Goal: Information Seeking & Learning: Learn about a topic

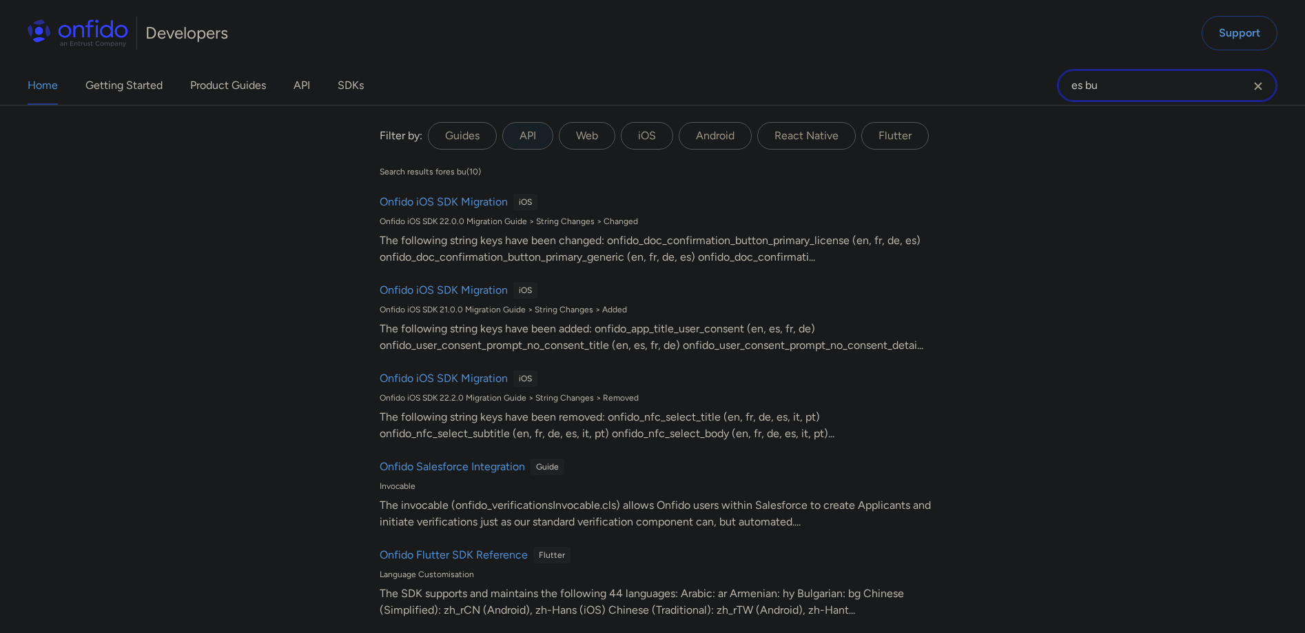
drag, startPoint x: 1100, startPoint y: 79, endPoint x: 1032, endPoint y: 76, distance: 68.3
click at [1032, 76] on div "Home Getting Started Product Guides API SDKs es bu es bu Filter by: Guides API …" at bounding box center [652, 85] width 1305 height 39
drag, startPoint x: 1137, startPoint y: 81, endPoint x: 1025, endPoint y: 81, distance: 112.3
click at [1025, 81] on div "Home Getting Started Product Guides API SDKs es bu es bu Filter by: Guides API …" at bounding box center [652, 85] width 1305 height 39
paste input "ES burea"
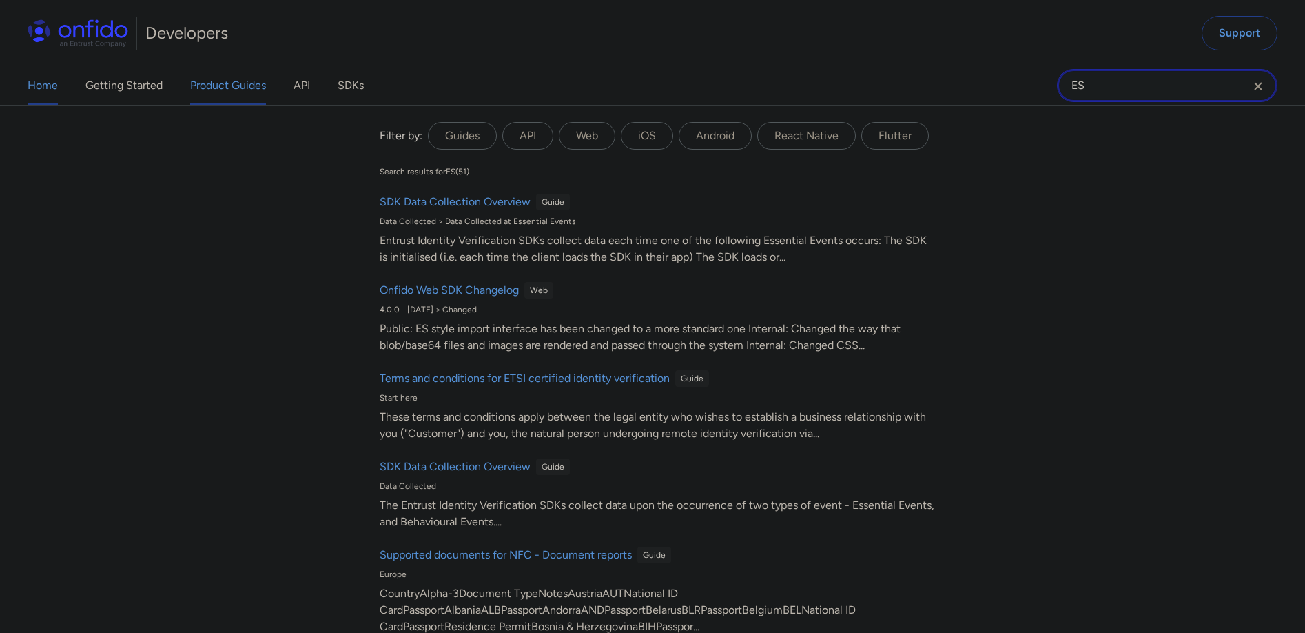
type input "ES"
click at [242, 81] on link "Product Guides" at bounding box center [228, 85] width 76 height 39
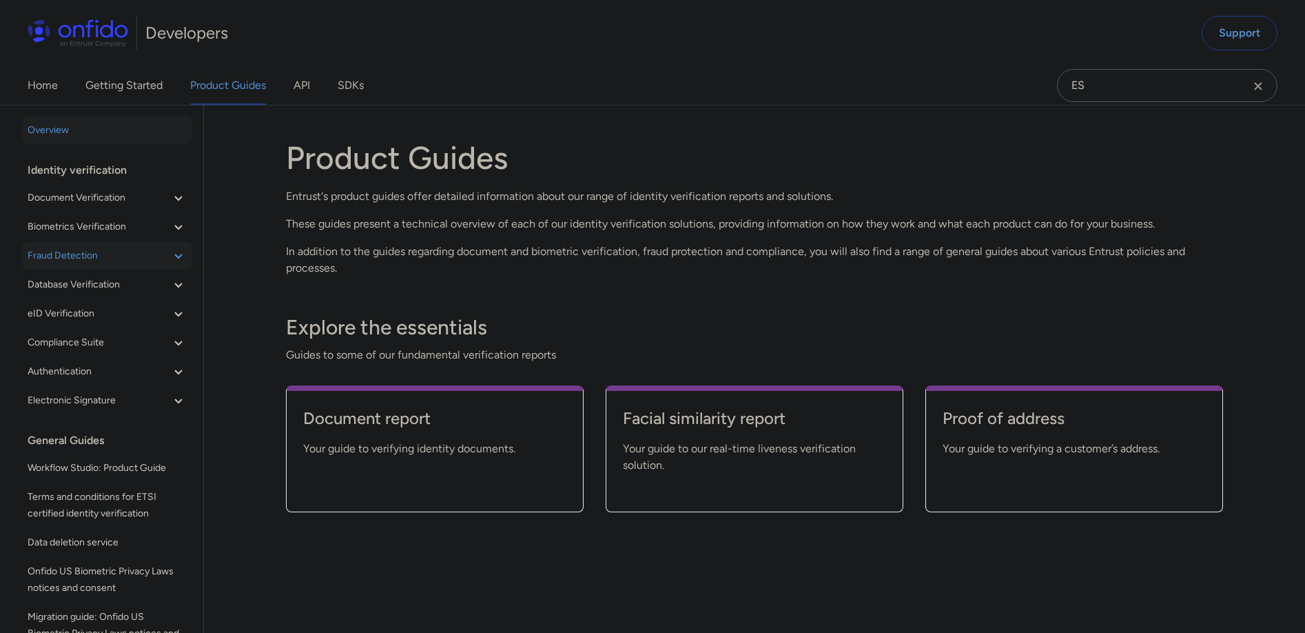
click at [170, 255] on icon at bounding box center [178, 255] width 17 height 17
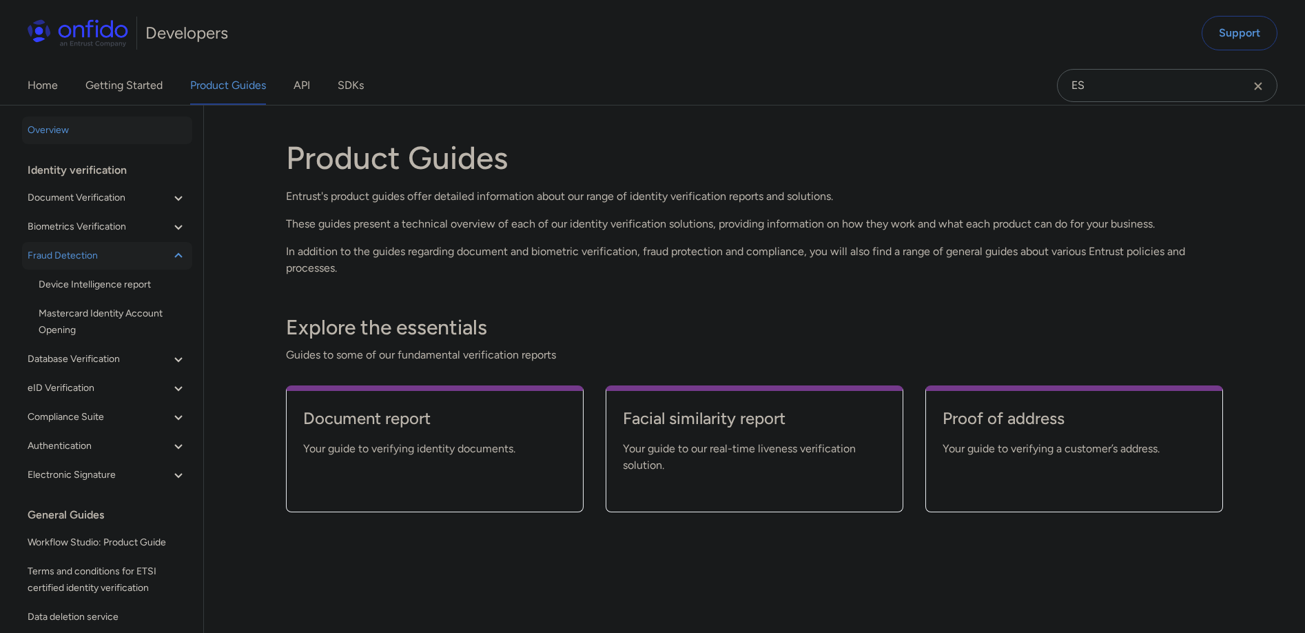
click at [170, 255] on icon at bounding box center [178, 255] width 17 height 17
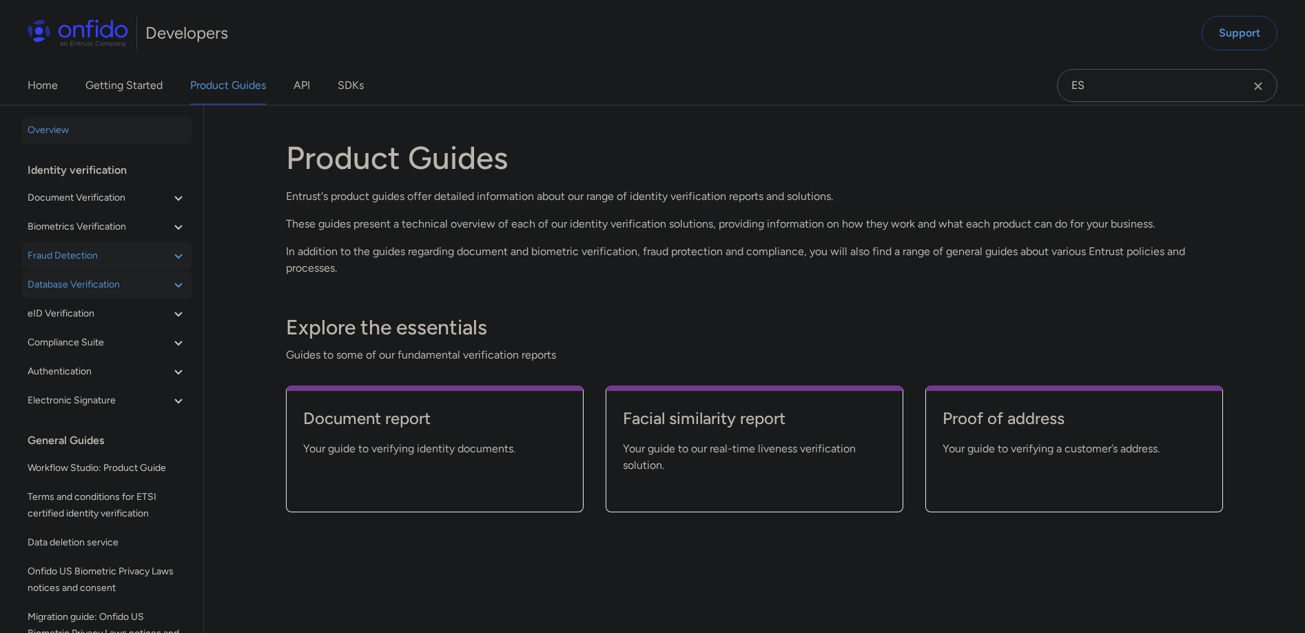
click at [170, 282] on icon at bounding box center [178, 284] width 17 height 17
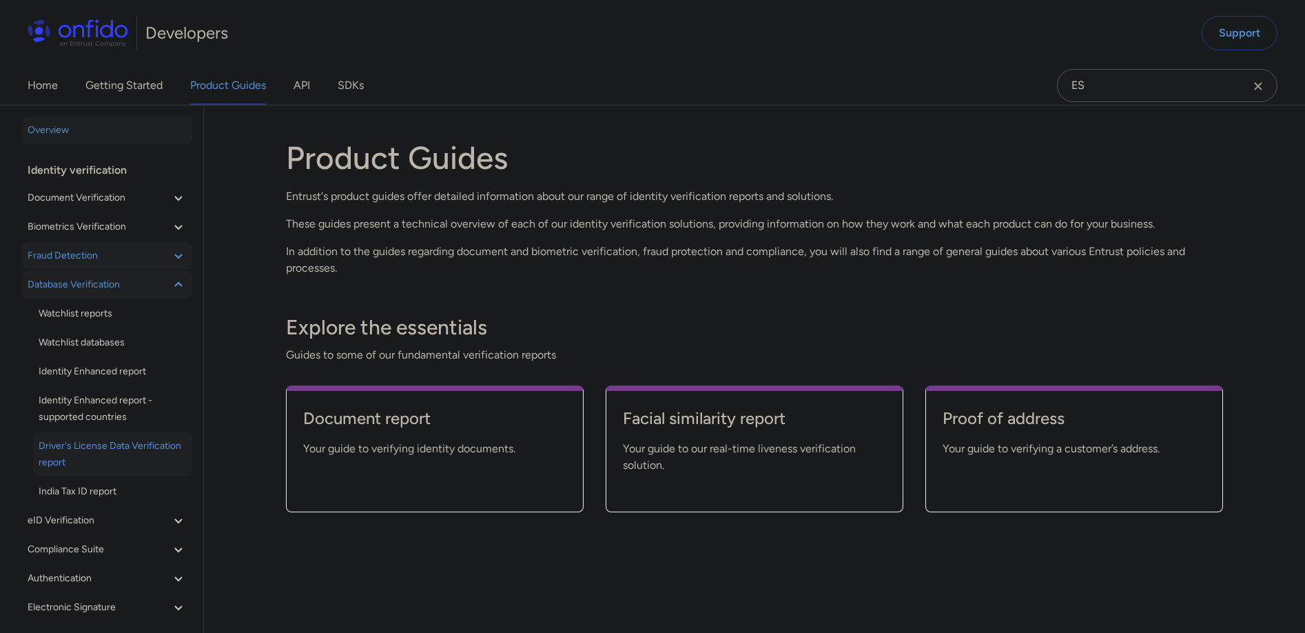
click at [77, 449] on span "Driver's License Data Verification report" at bounding box center [113, 454] width 148 height 33
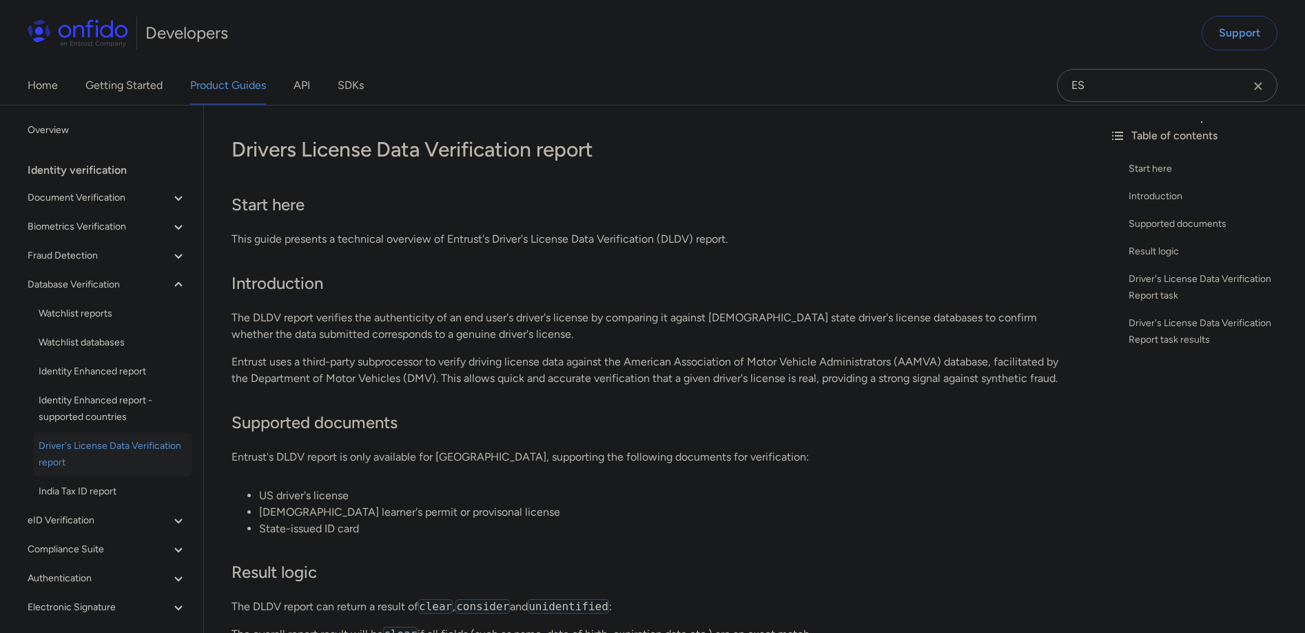
scroll to position [103, 0]
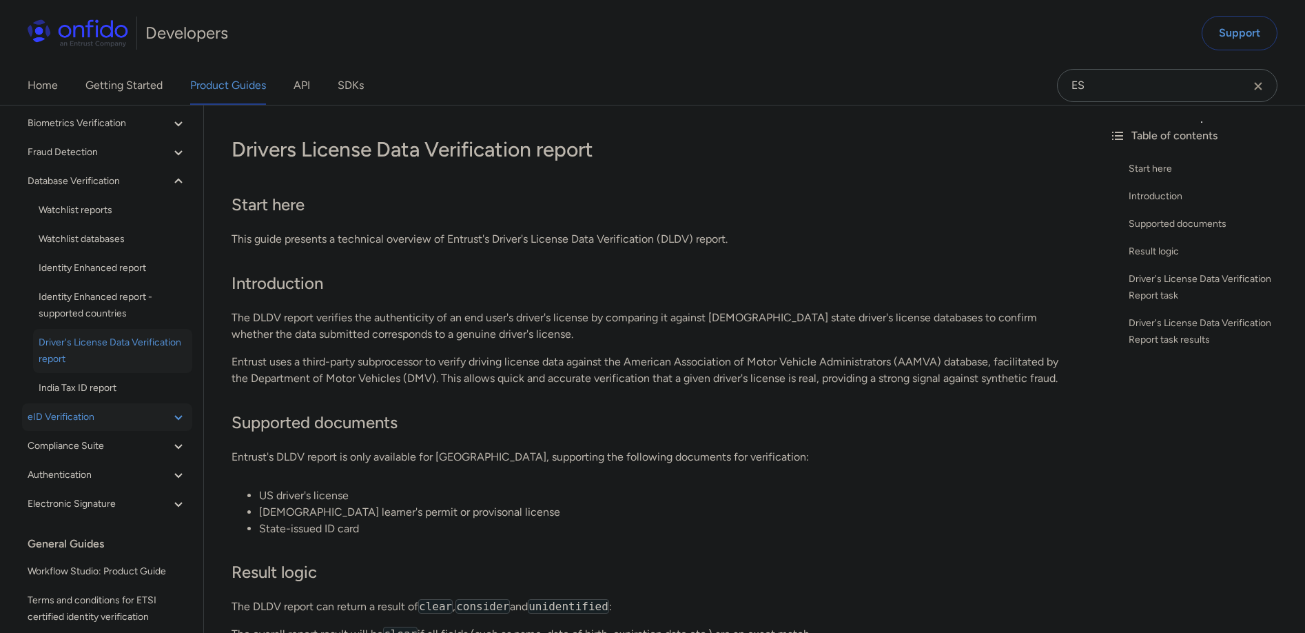
click at [127, 425] on span "eID Verification" at bounding box center [99, 417] width 143 height 17
click at [109, 454] on link "eID Verification" at bounding box center [112, 446] width 159 height 28
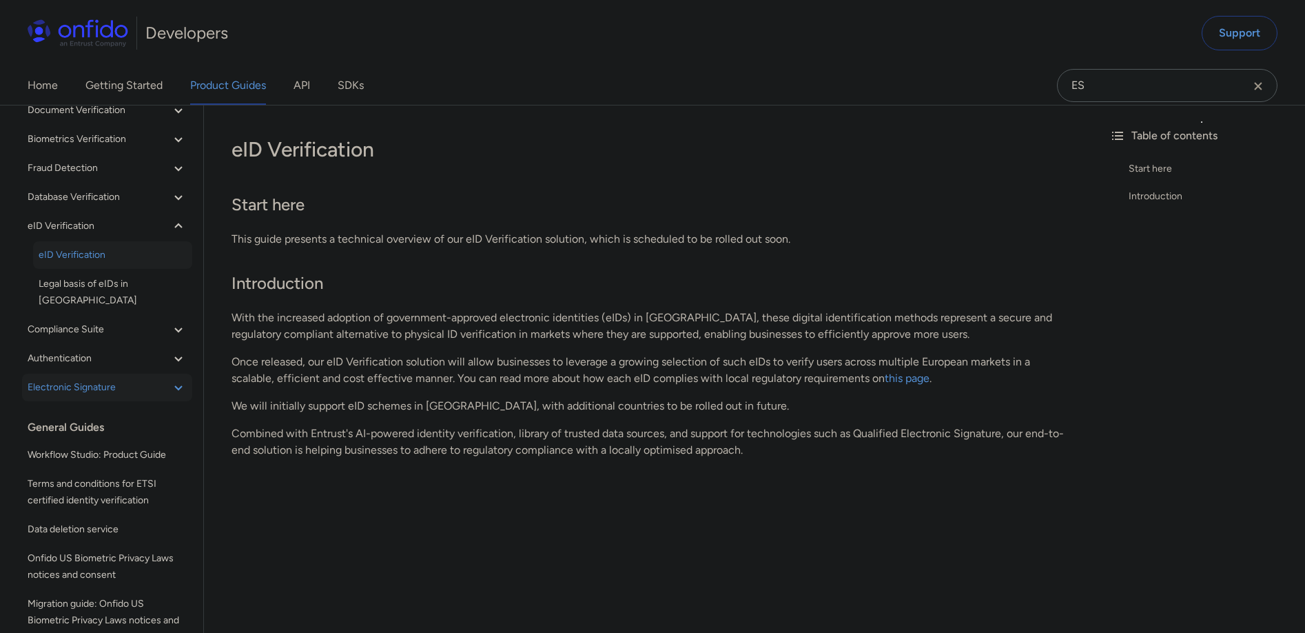
scroll to position [97, 0]
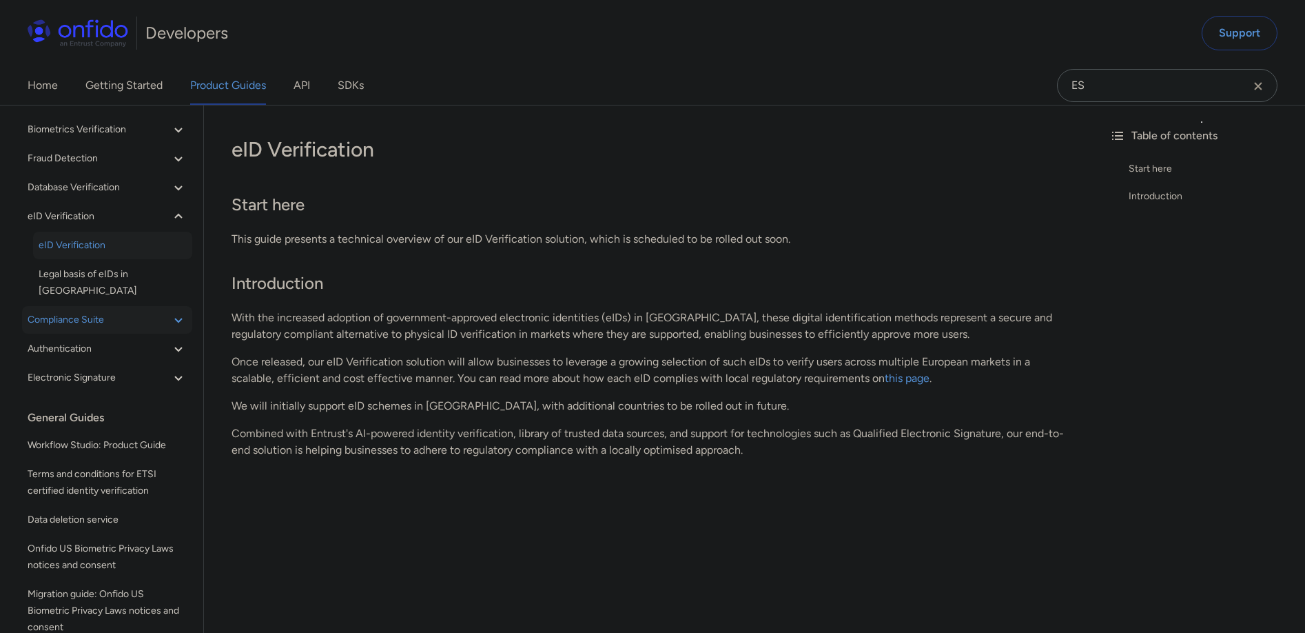
click at [130, 311] on span "Compliance Suite" at bounding box center [99, 319] width 143 height 17
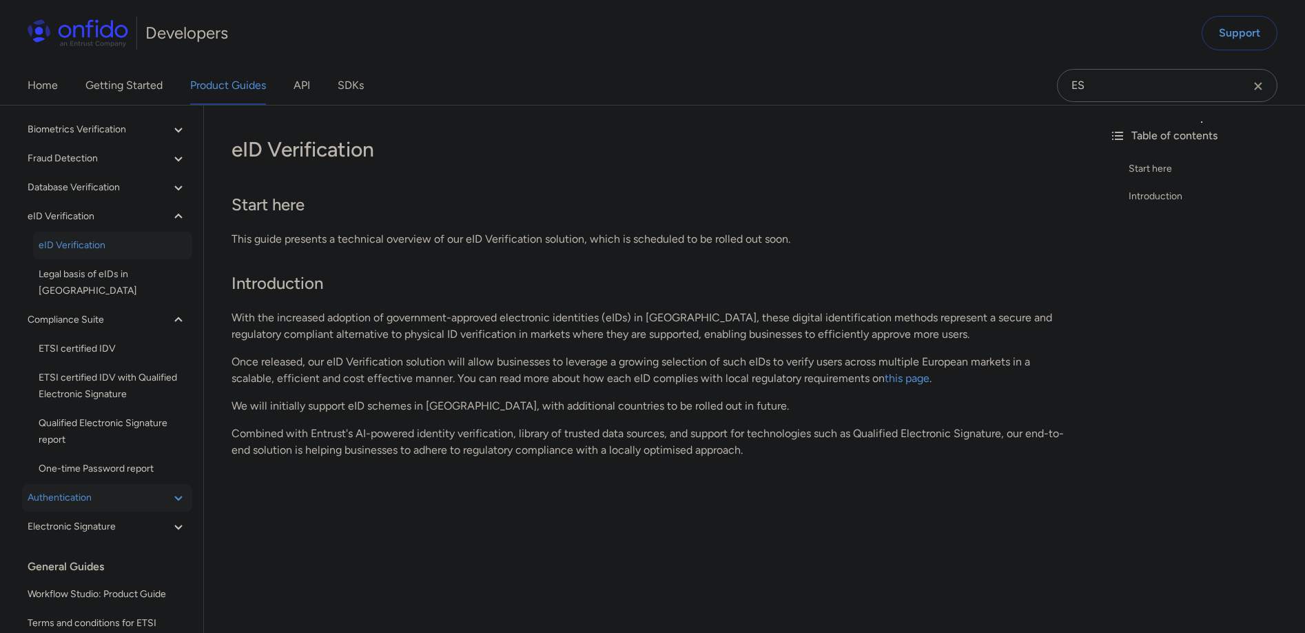
click at [145, 489] on span "Authentication" at bounding box center [99, 497] width 143 height 17
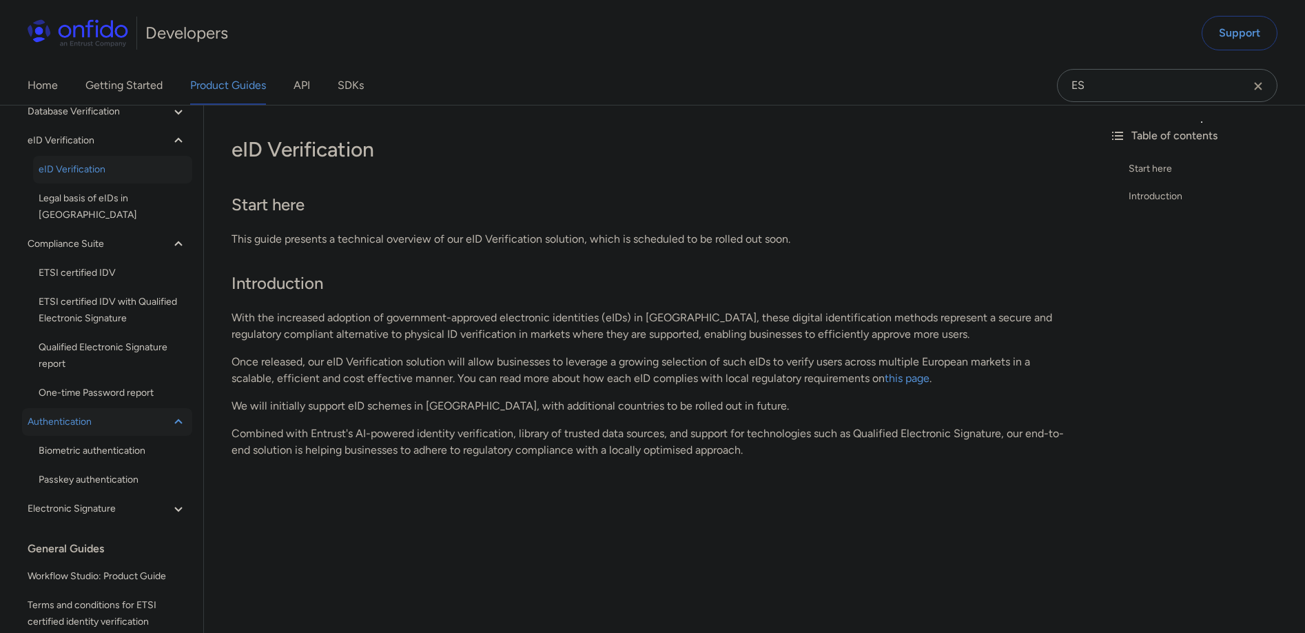
scroll to position [181, 0]
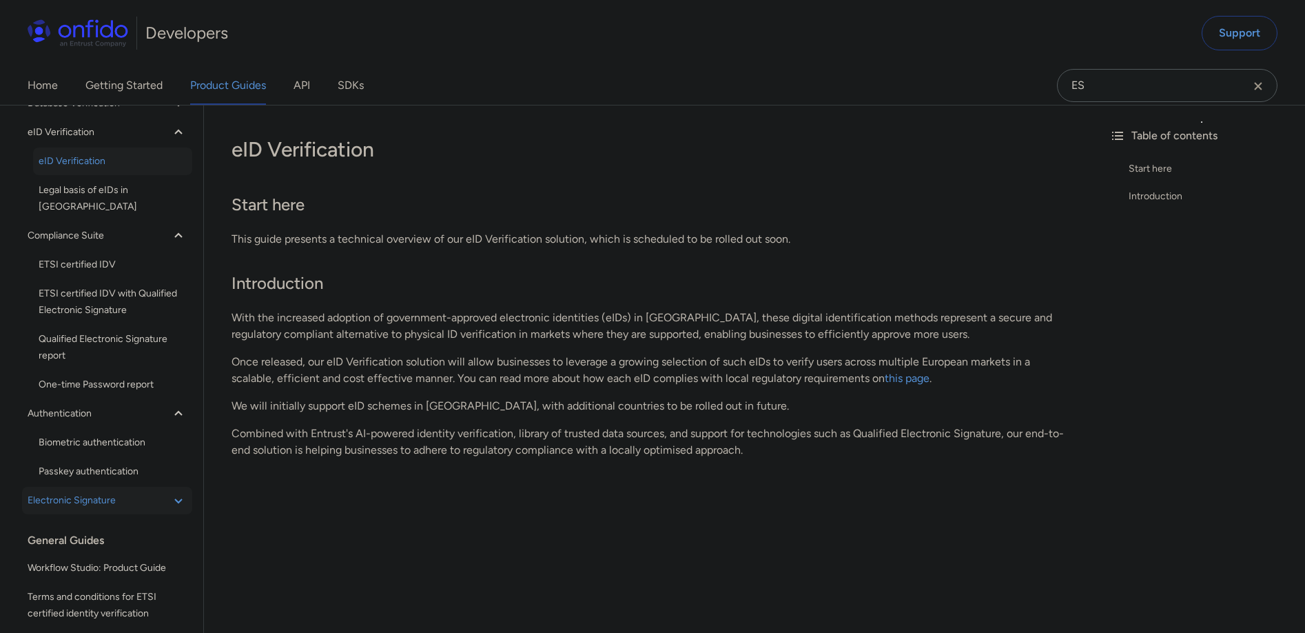
click at [144, 492] on span "Electronic Signature" at bounding box center [99, 500] width 143 height 17
click at [138, 431] on span "Biometric authentication" at bounding box center [113, 439] width 148 height 17
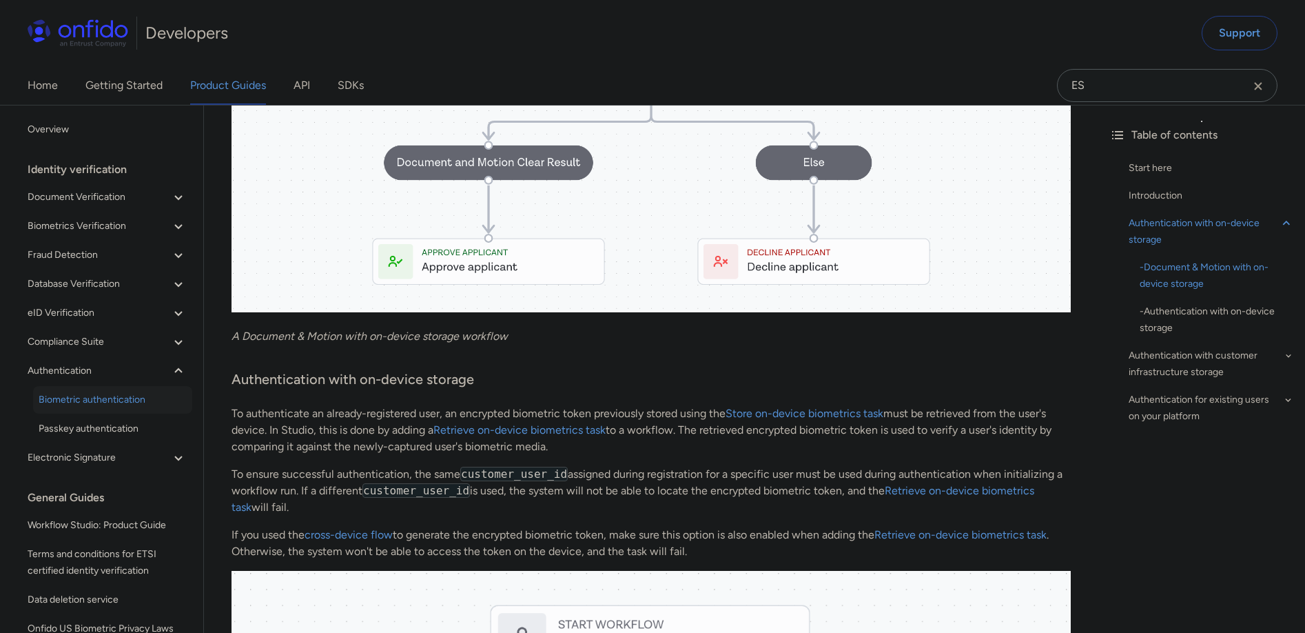
scroll to position [1383, 0]
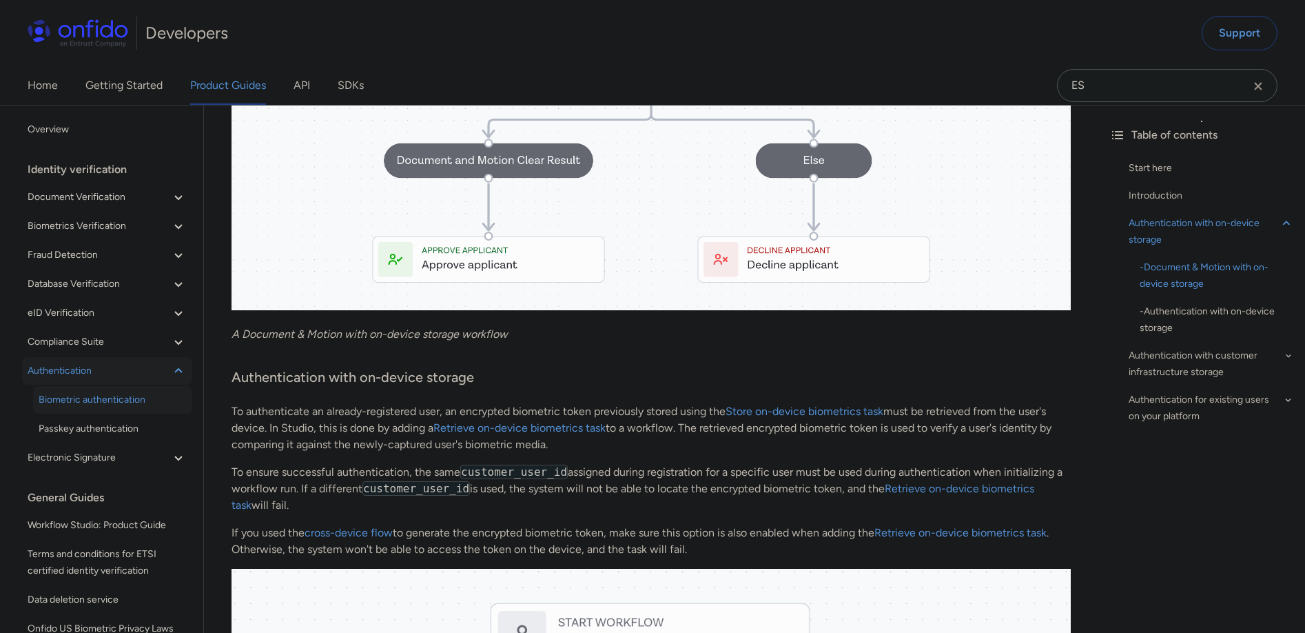
click at [78, 366] on span "Authentication" at bounding box center [99, 370] width 143 height 17
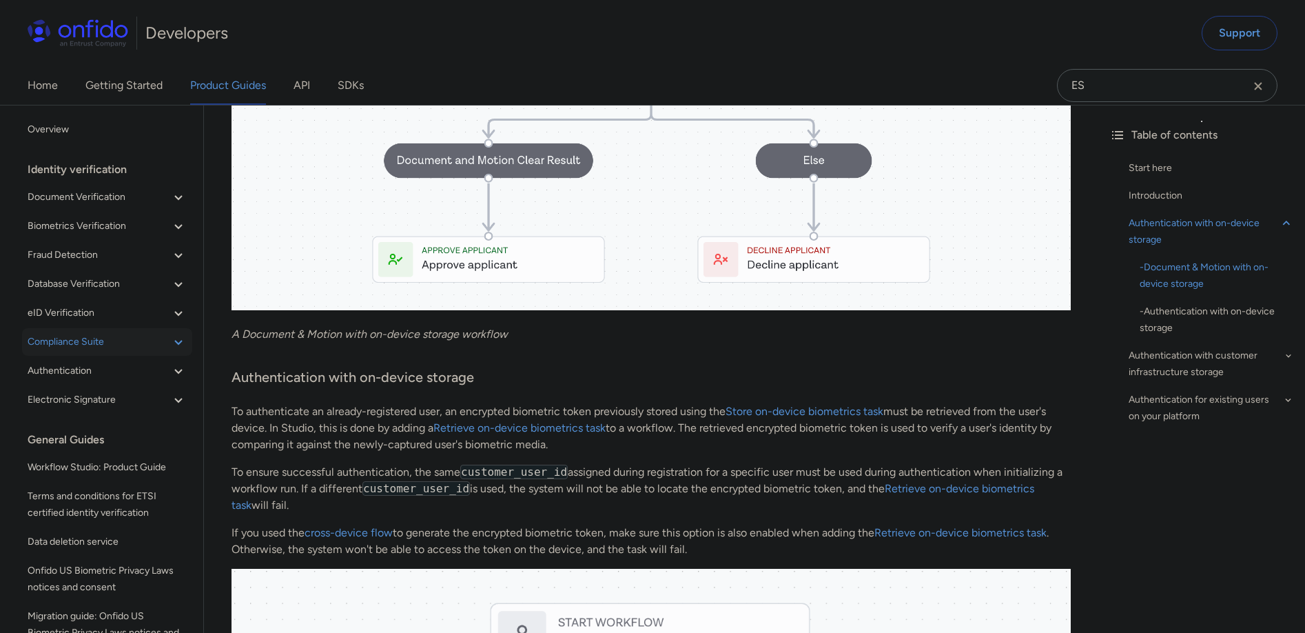
click at [88, 341] on span "Compliance Suite" at bounding box center [99, 342] width 143 height 17
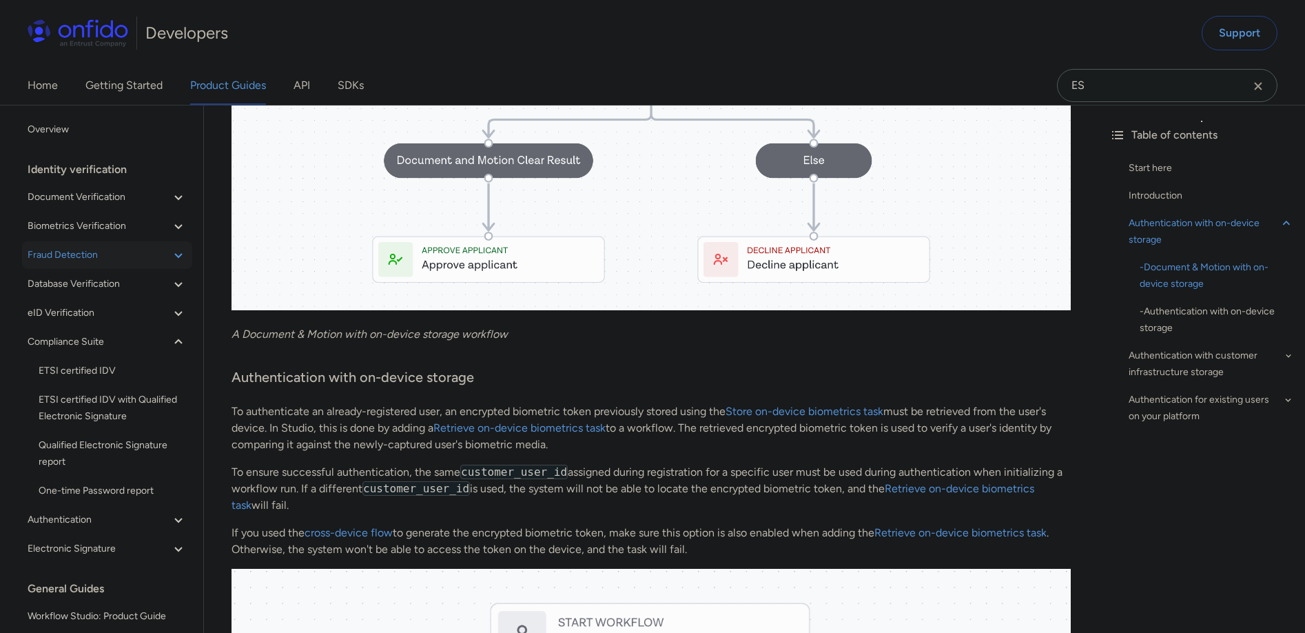
click at [104, 259] on span "Fraud Detection" at bounding box center [99, 255] width 143 height 17
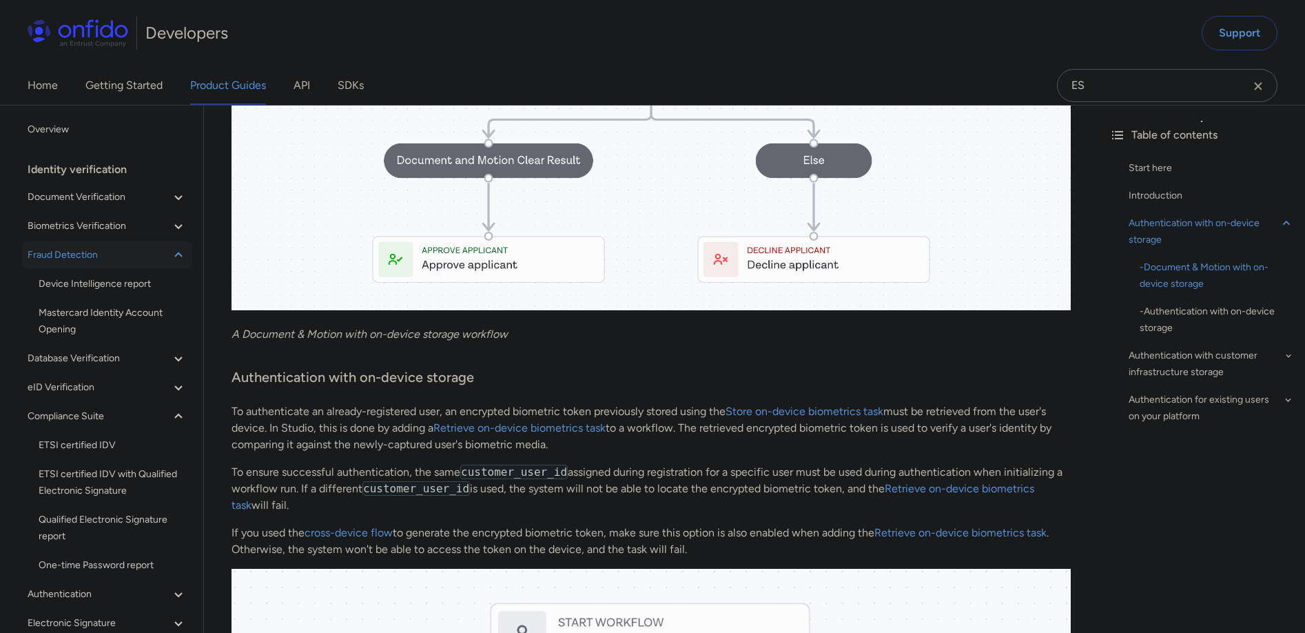
click at [104, 259] on span "Fraud Detection" at bounding box center [99, 255] width 143 height 17
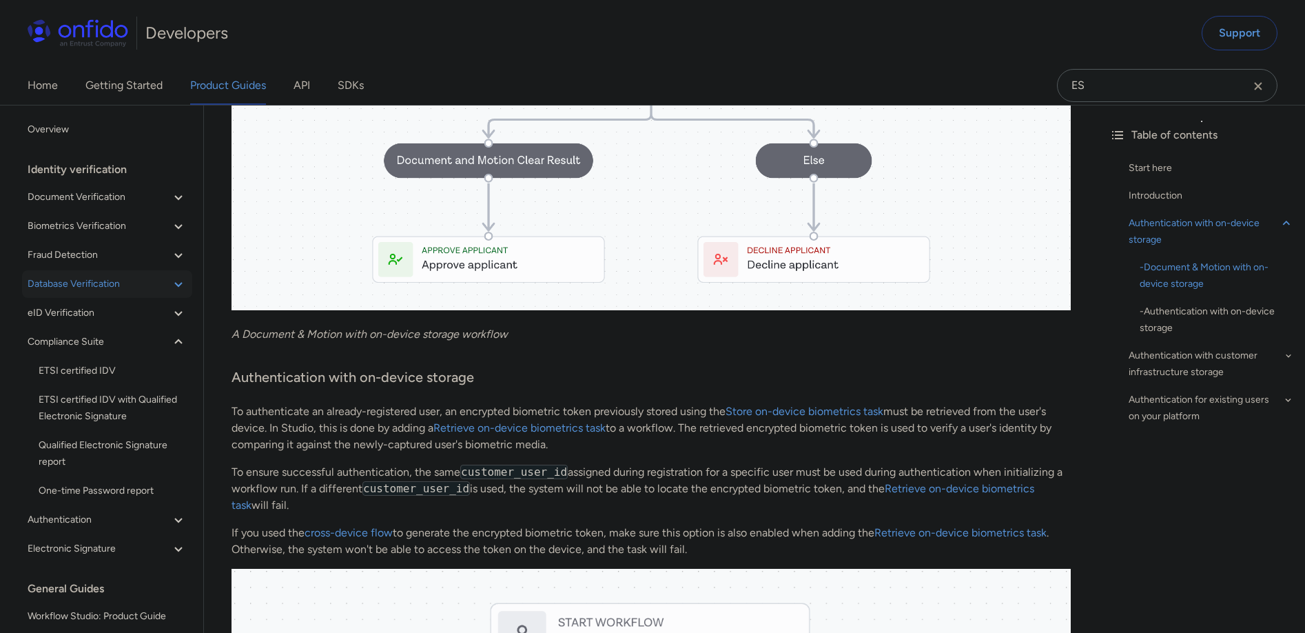
click at [102, 279] on span "Database Verification" at bounding box center [99, 284] width 143 height 17
click at [103, 282] on span "Database Verification" at bounding box center [99, 284] width 143 height 17
click at [105, 282] on span "Database Verification" at bounding box center [99, 284] width 143 height 17
click at [92, 314] on span "Watchlist reports" at bounding box center [113, 313] width 148 height 17
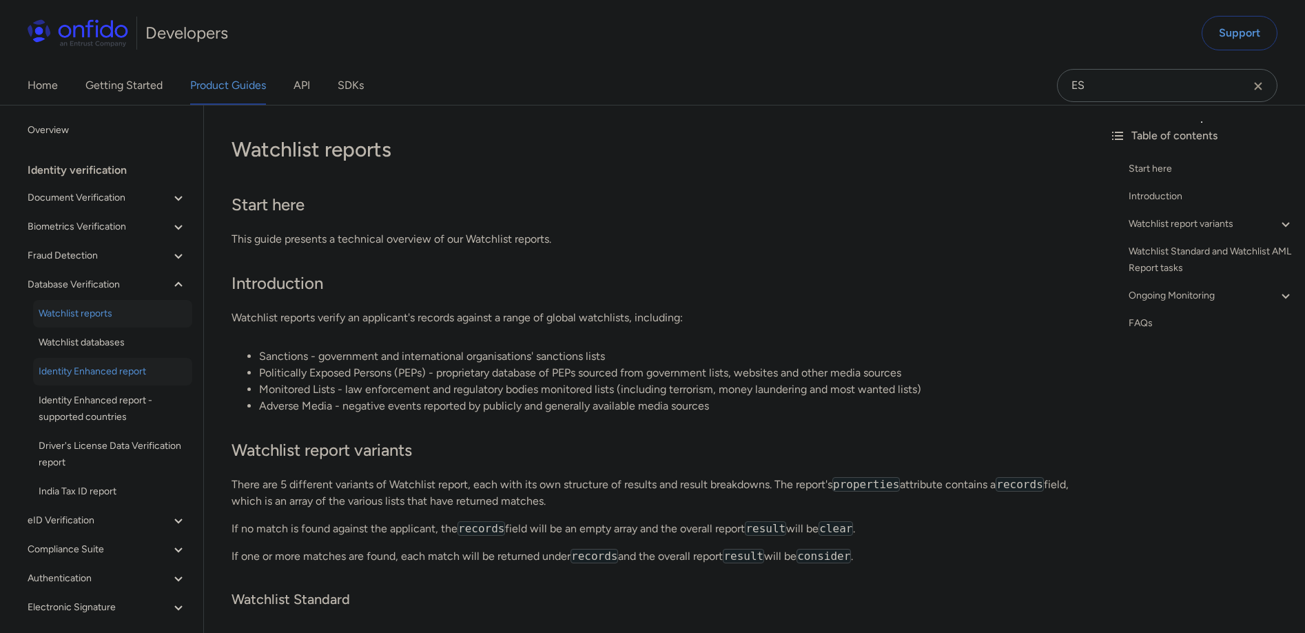
click at [108, 369] on span "Identity Enhanced report" at bounding box center [113, 371] width 148 height 17
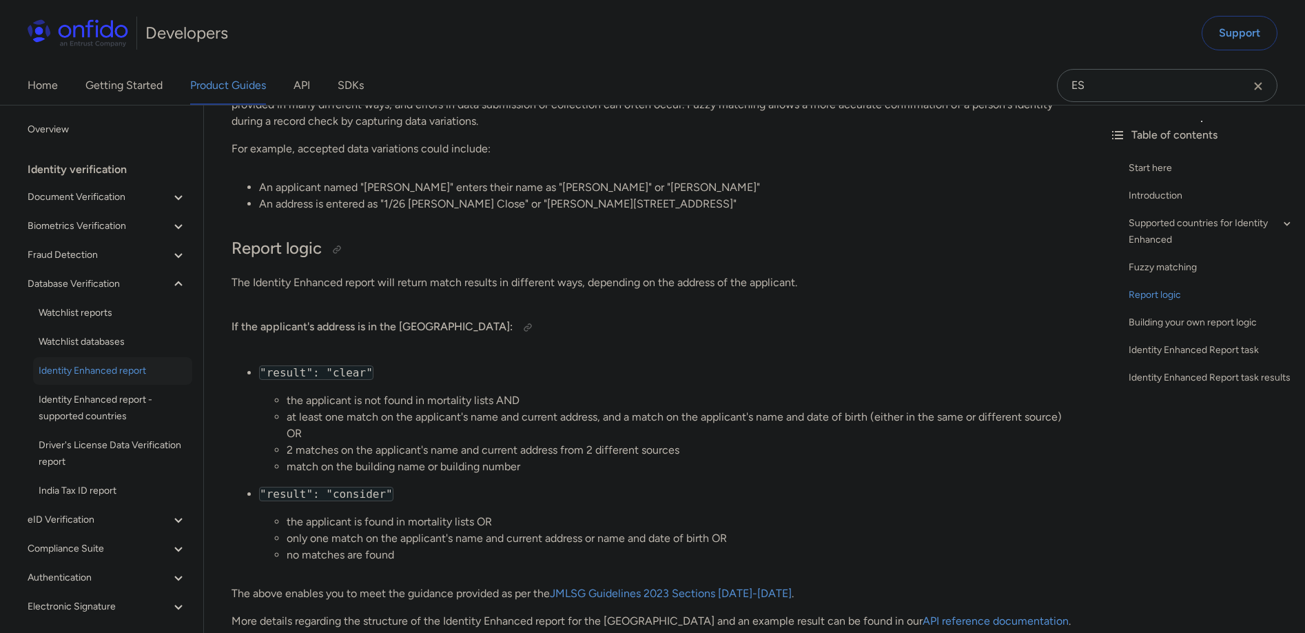
scroll to position [1323, 0]
click at [336, 251] on div at bounding box center [336, 250] width 11 height 11
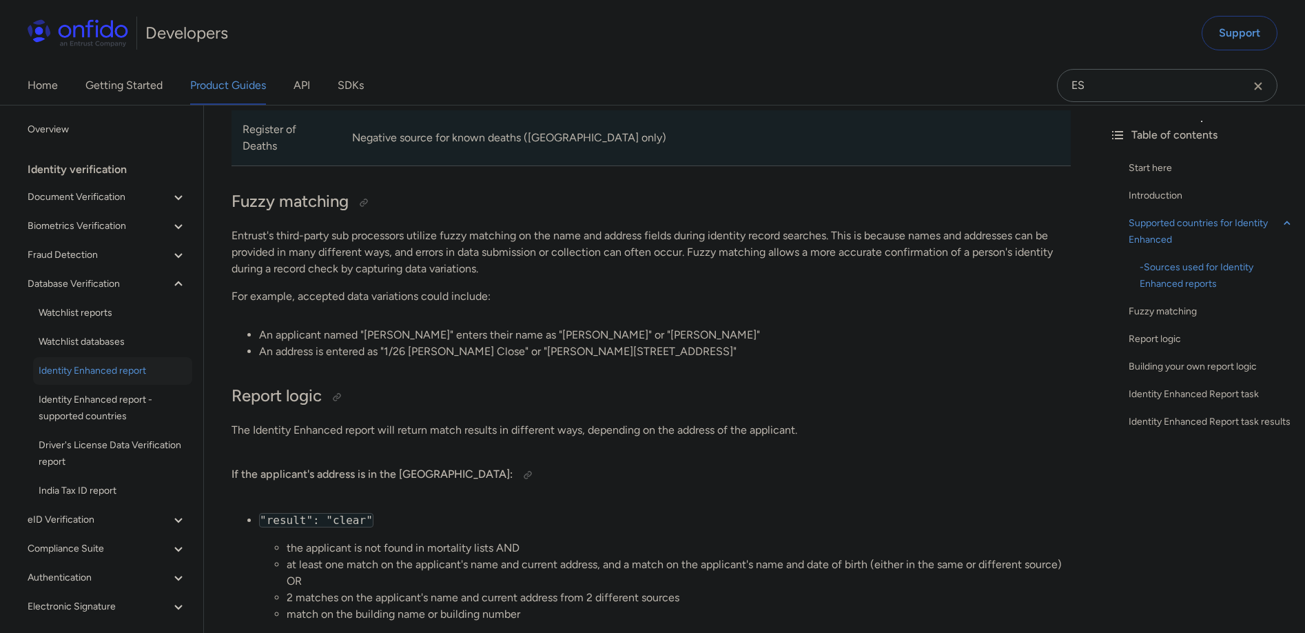
scroll to position [1314, 0]
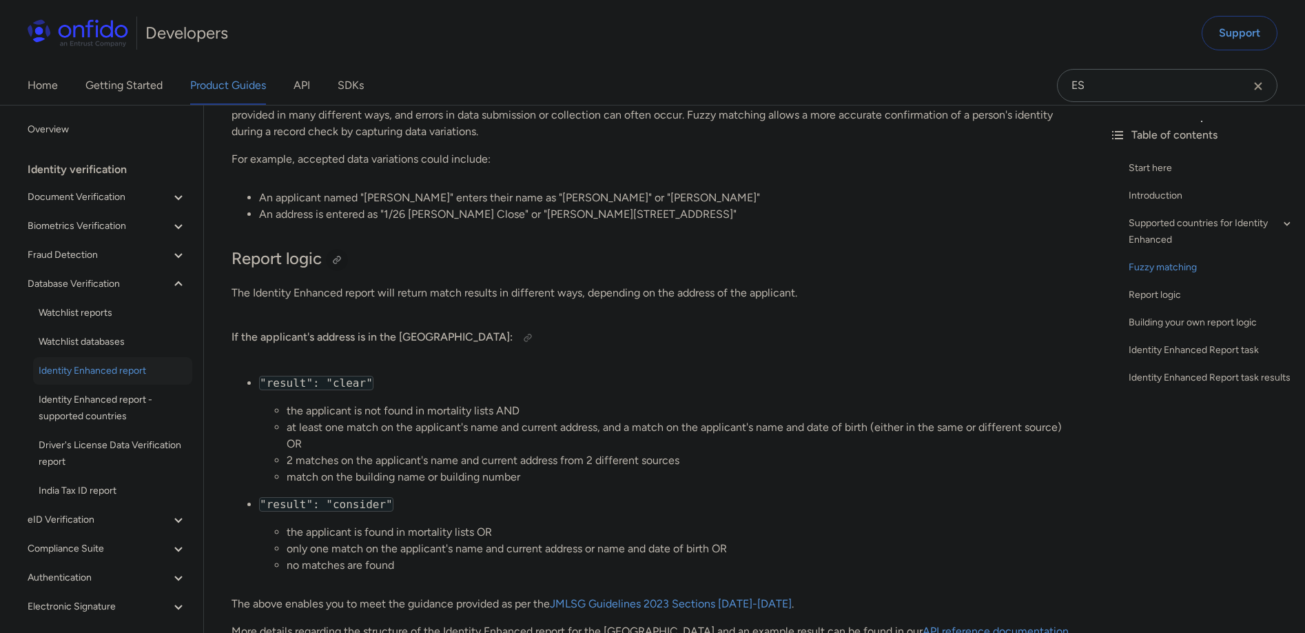
click at [339, 260] on div at bounding box center [336, 259] width 11 height 11
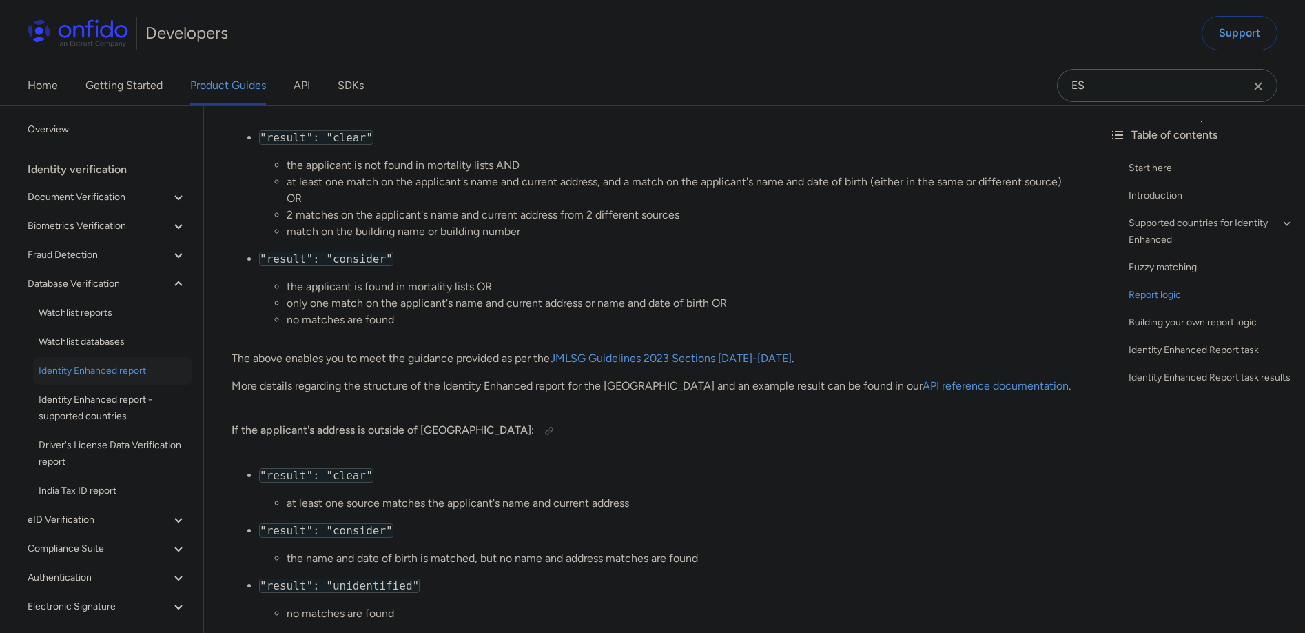
scroll to position [1480, 0]
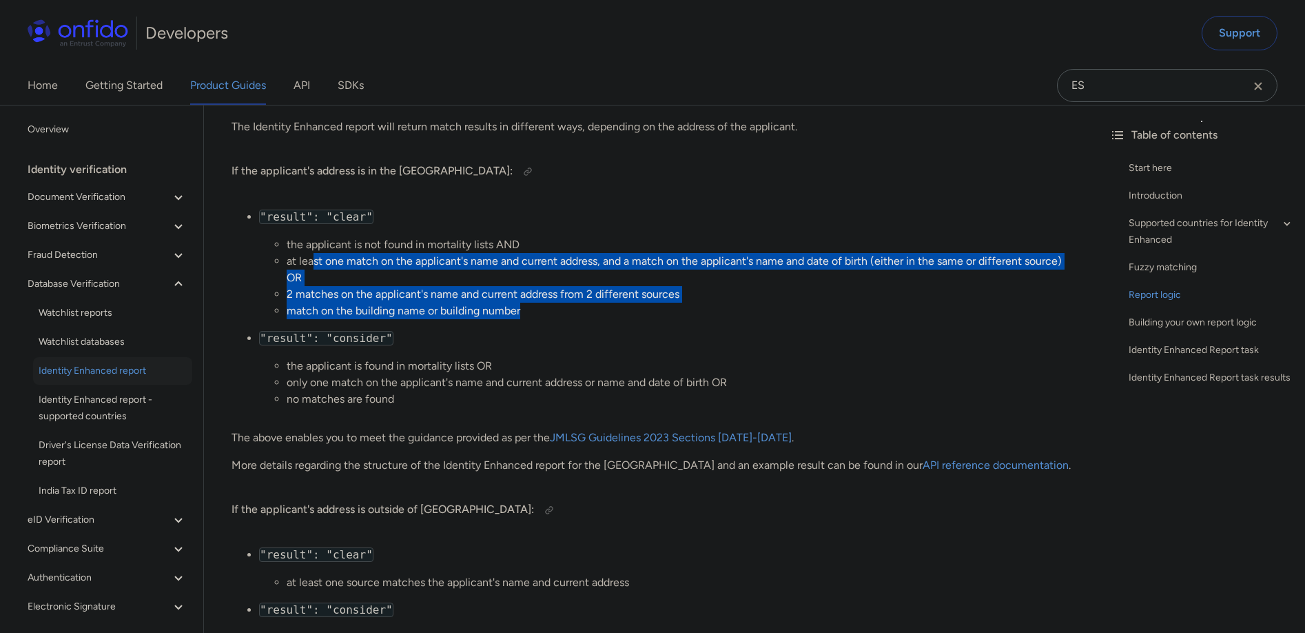
drag, startPoint x: 534, startPoint y: 311, endPoint x: 312, endPoint y: 253, distance: 229.3
click at [312, 253] on ul "the applicant is not found in mortality lists AND at least one match on the app…" at bounding box center [665, 277] width 812 height 83
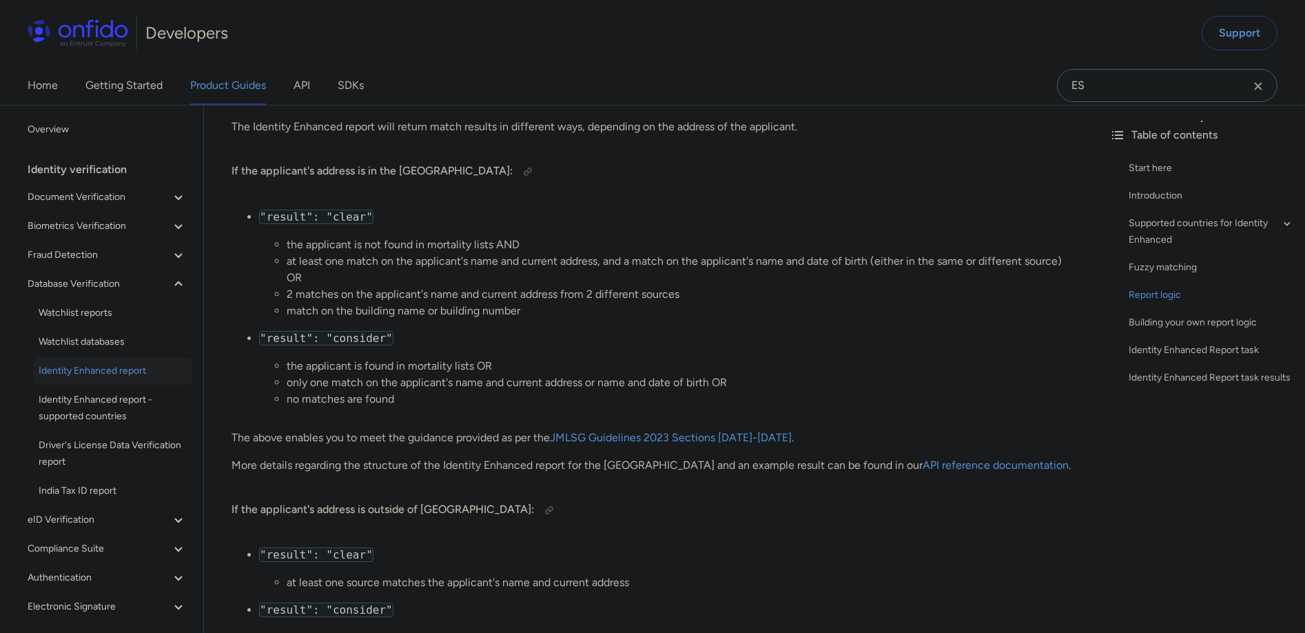
click at [441, 400] on li "no matches are found" at bounding box center [679, 399] width 784 height 17
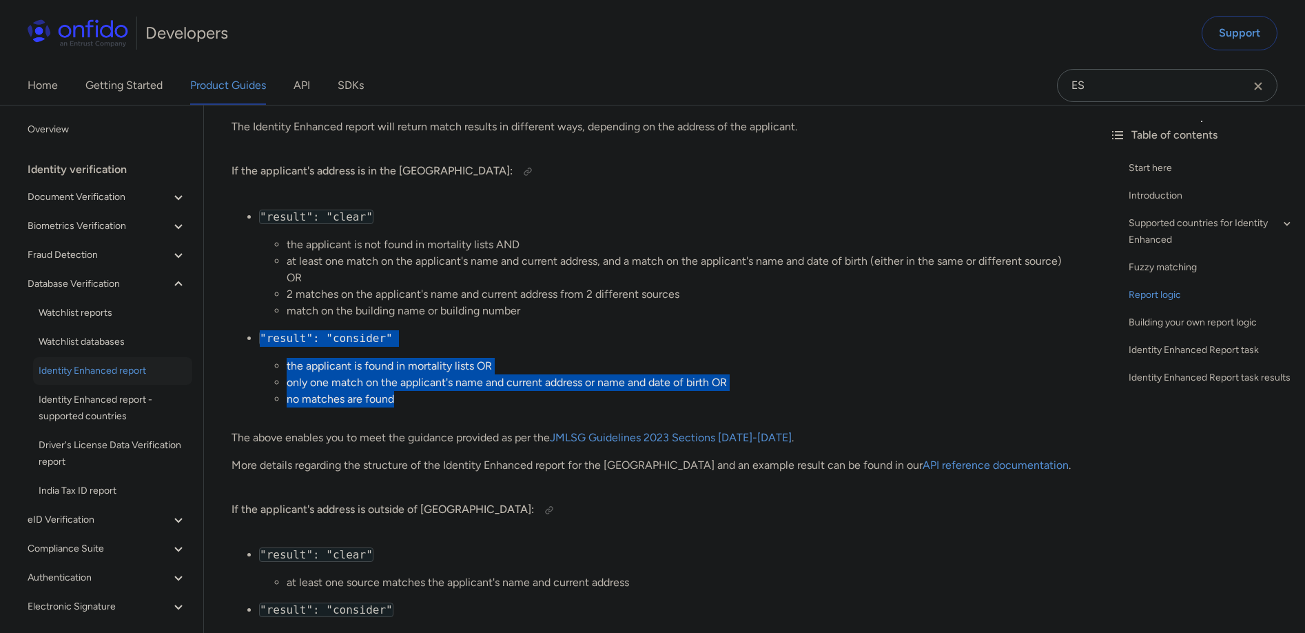
drag, startPoint x: 409, startPoint y: 398, endPoint x: 250, endPoint y: 336, distance: 170.8
click at [259, 336] on li ""result": "consider" the applicant is found in mortality lists OR only one matc…" at bounding box center [665, 368] width 812 height 77
copy li ""result": "consider" the applicant is found in mortality lists OR only one matc…"
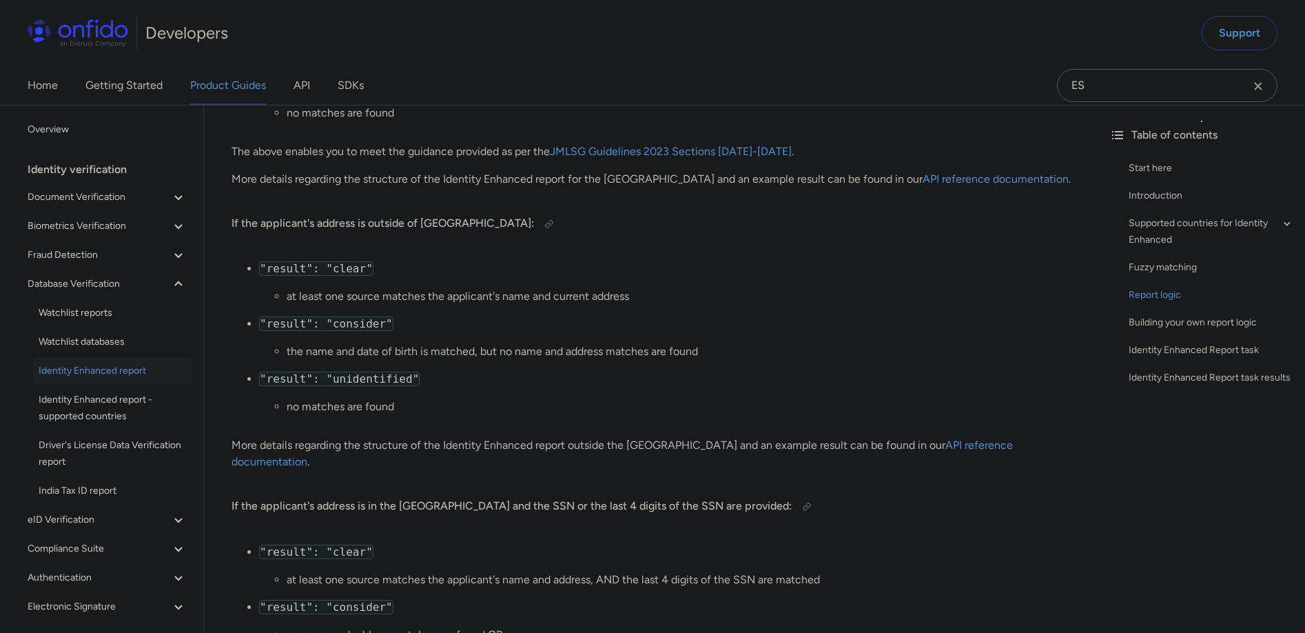
click at [715, 354] on li "the name and date of birth is matched, but no name and address matches are found" at bounding box center [679, 351] width 784 height 17
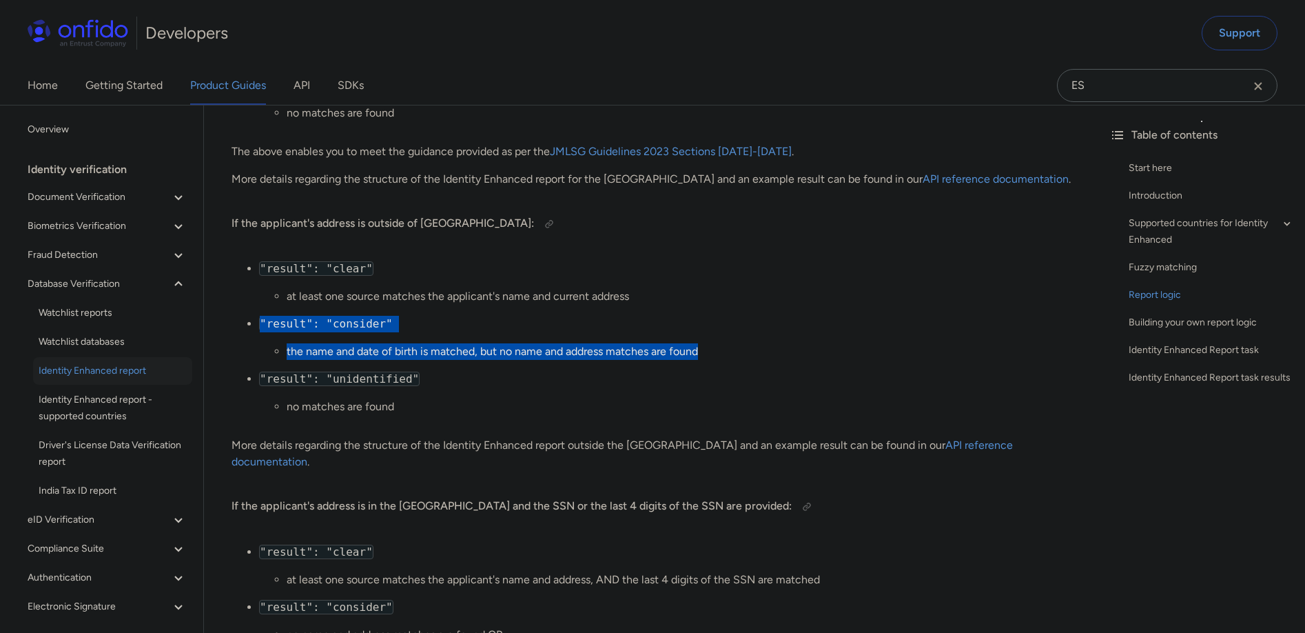
drag, startPoint x: 718, startPoint y: 351, endPoint x: 244, endPoint y: 325, distance: 474.9
click at [244, 325] on ul ""result": "clear" at least one source matches the applicant's name and current …" at bounding box center [651, 342] width 839 height 165
copy li ""result": "consider" the name and date of birth is matched, but no name and add…"
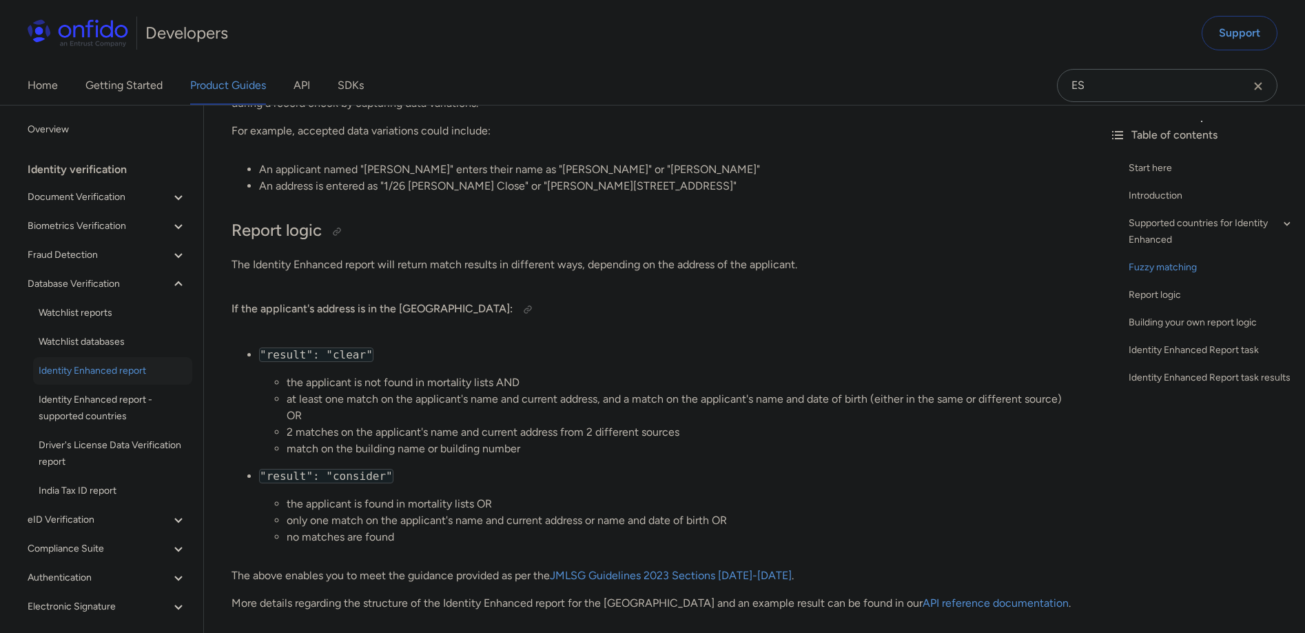
scroll to position [1335, 0]
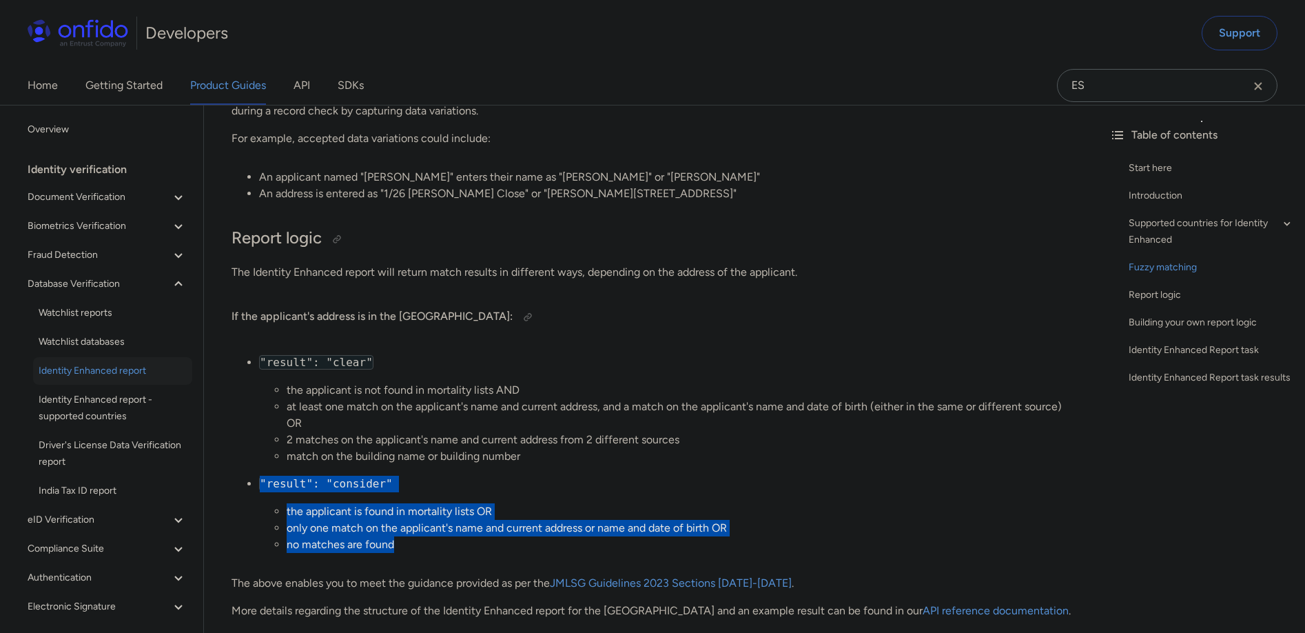
drag, startPoint x: 405, startPoint y: 542, endPoint x: 246, endPoint y: 482, distance: 170.1
click at [259, 482] on li ""result": "consider" the applicant is found in mortality lists OR only one matc…" at bounding box center [665, 514] width 812 height 77
copy li ""result": "consider" the applicant is found in mortality lists OR only one matc…"
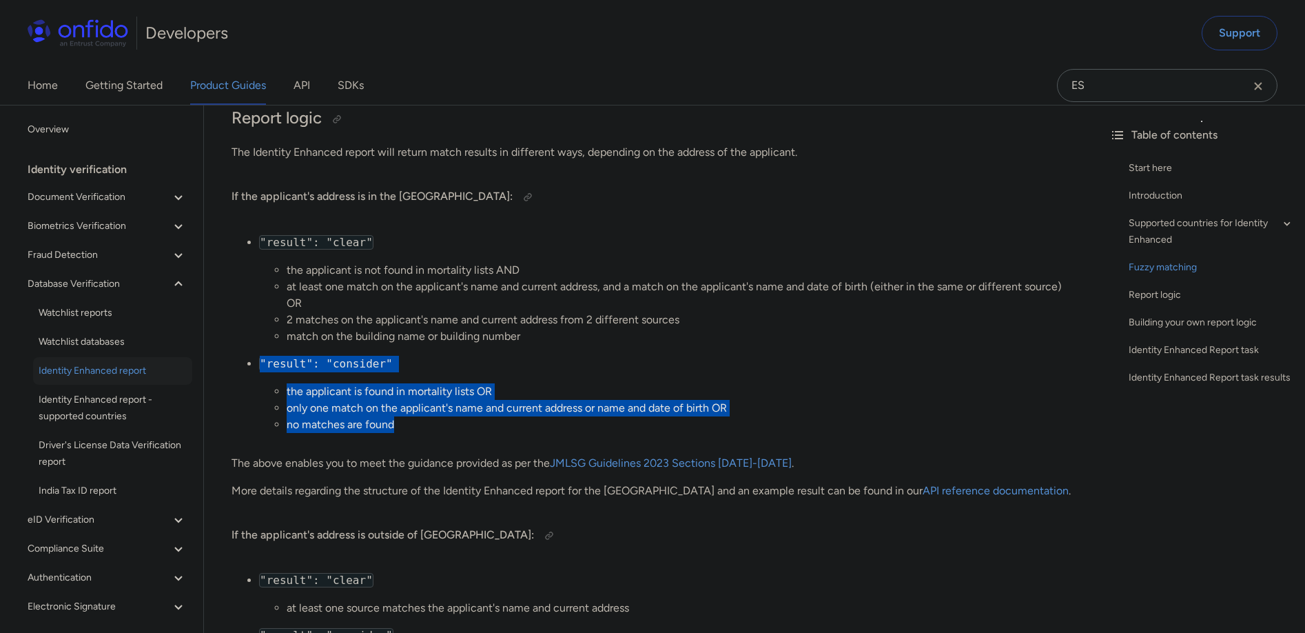
scroll to position [1456, 0]
